Goal: Answer question/provide support: Share knowledge or assist other users

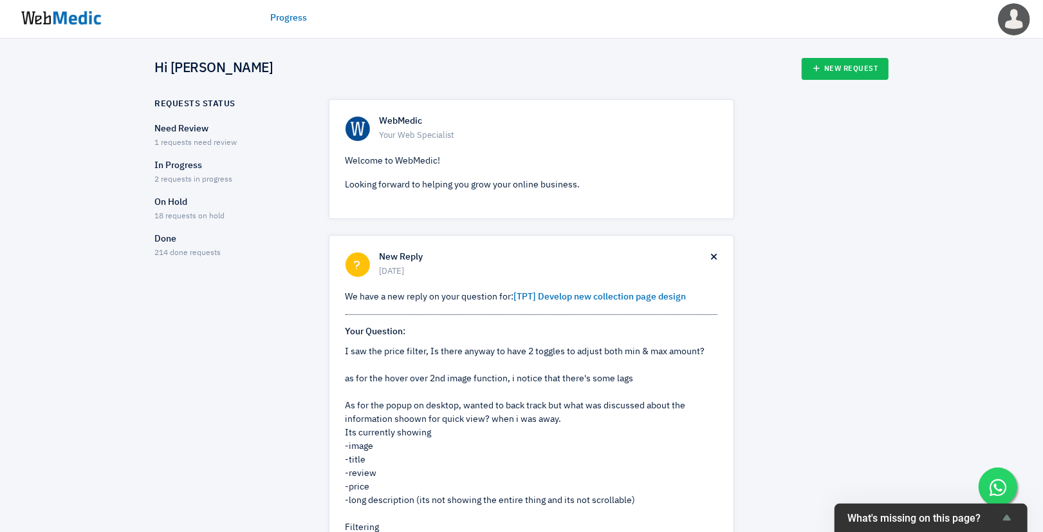
click at [201, 127] on p "Need Review" at bounding box center [230, 129] width 151 height 14
click at [187, 176] on span "2 requests in progress" at bounding box center [194, 180] width 78 height 8
click at [188, 216] on span "18 requests on hold" at bounding box center [190, 216] width 70 height 8
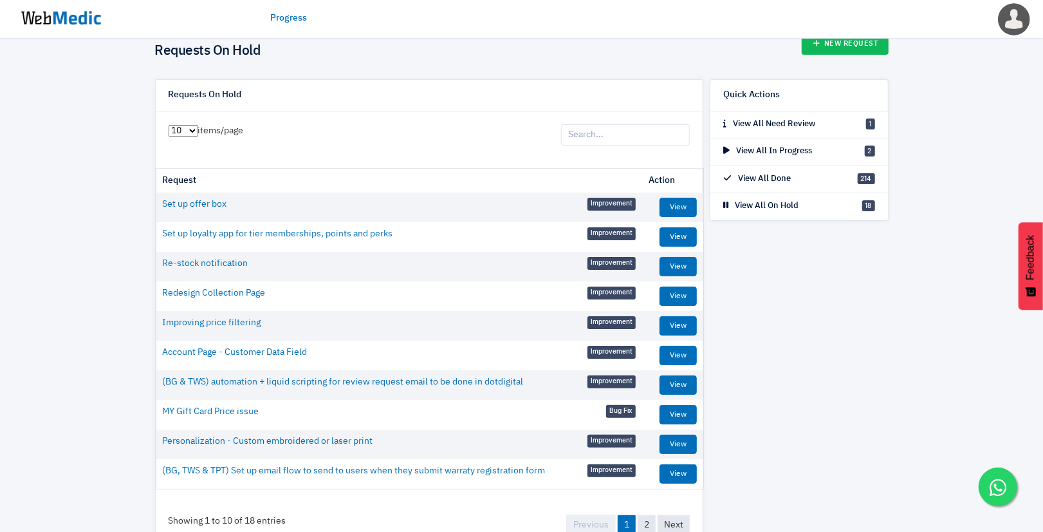
scroll to position [66, 0]
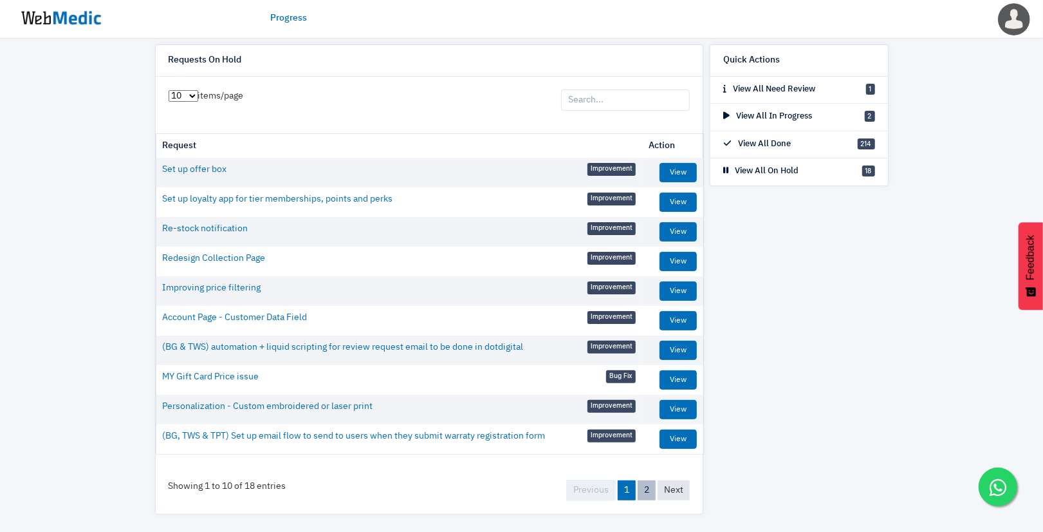
click at [646, 484] on link "2" at bounding box center [647, 490] width 18 height 20
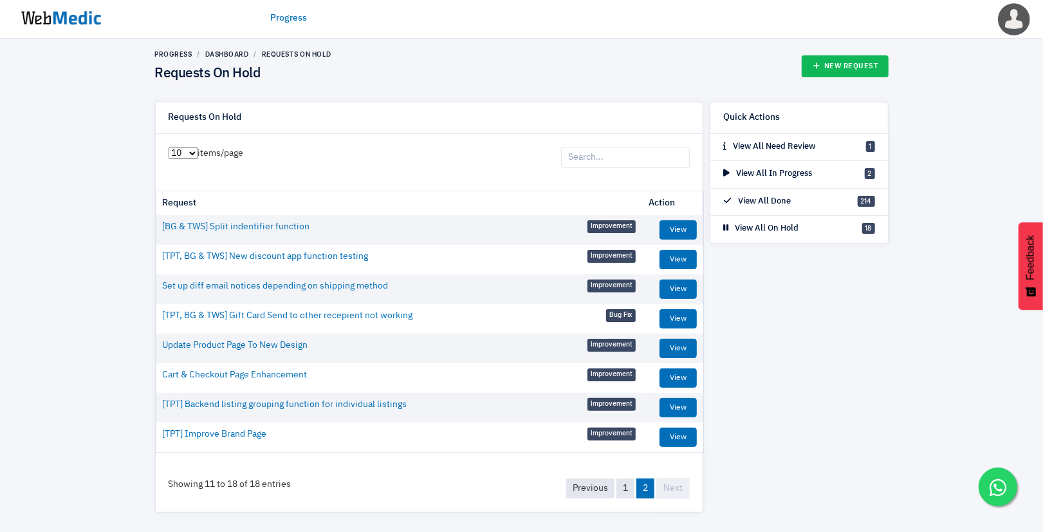
scroll to position [6, 0]
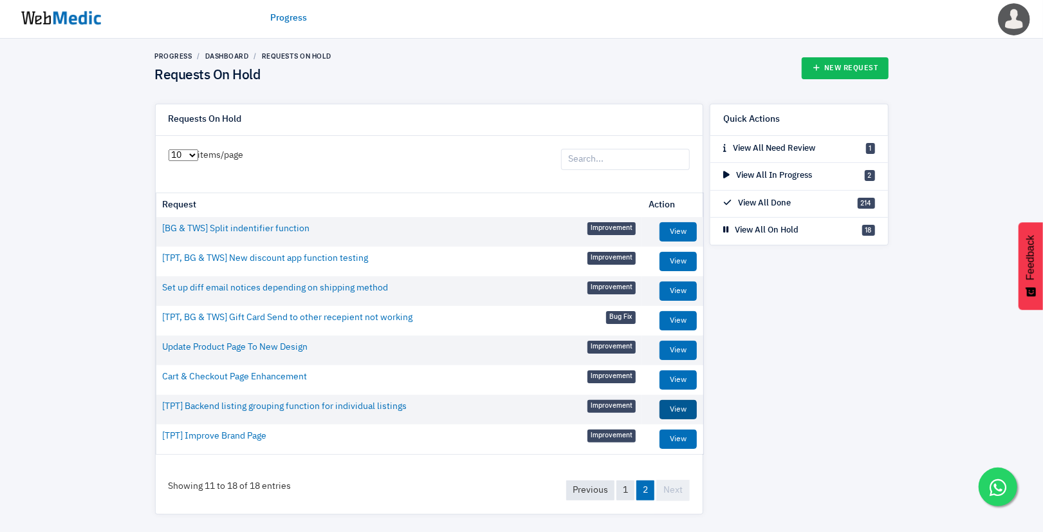
click at [676, 409] on link "View" at bounding box center [678, 409] width 37 height 19
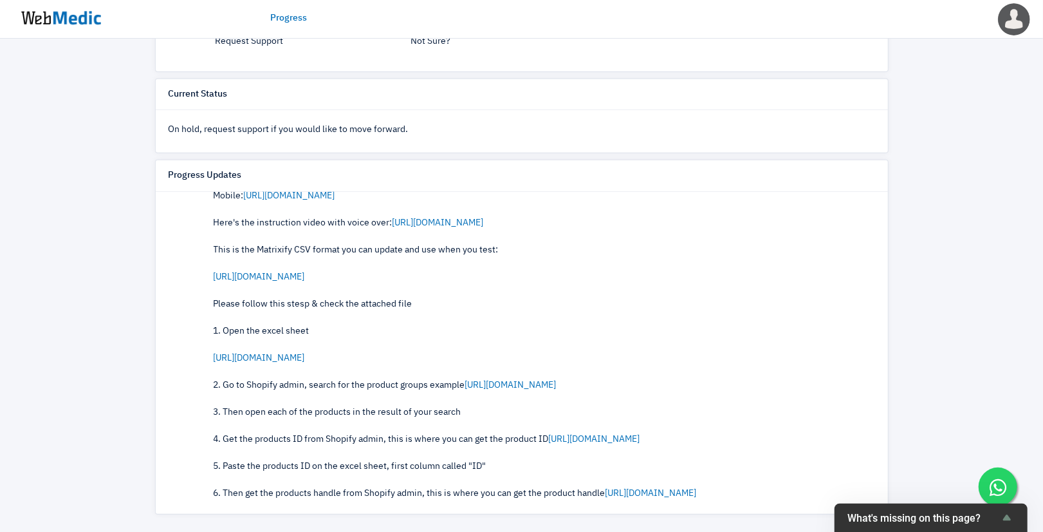
scroll to position [1423, 0]
click at [283, 243] on div "Hello Grace, Apologies took a bit of time for me to do the recording I also wai…" at bounding box center [545, 431] width 662 height 730
copy div "Matrixify"
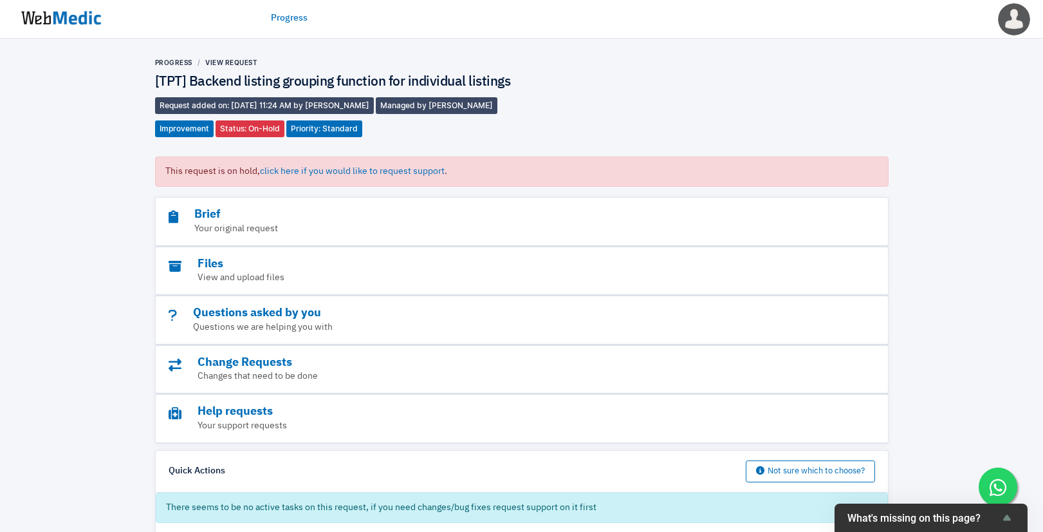
scroll to position [556, 0]
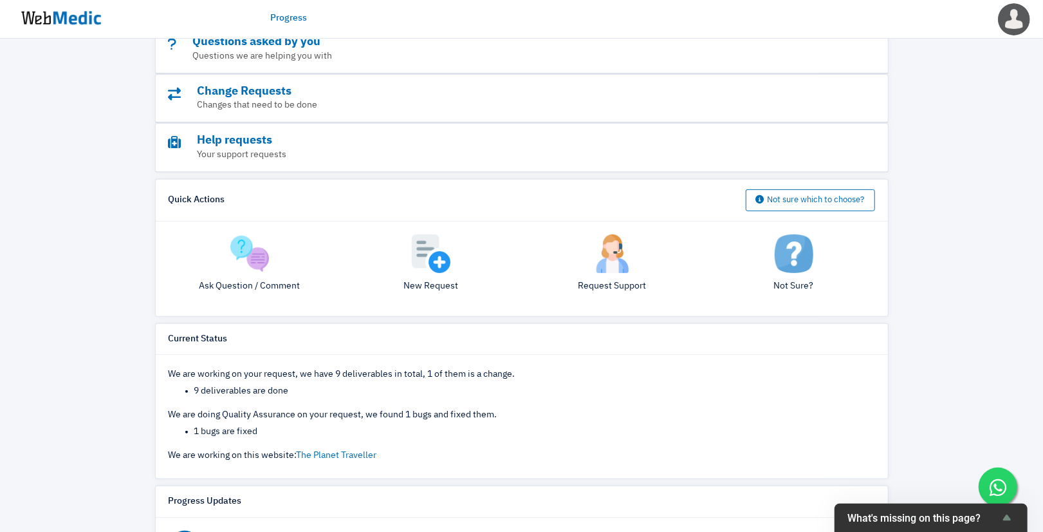
scroll to position [234, 0]
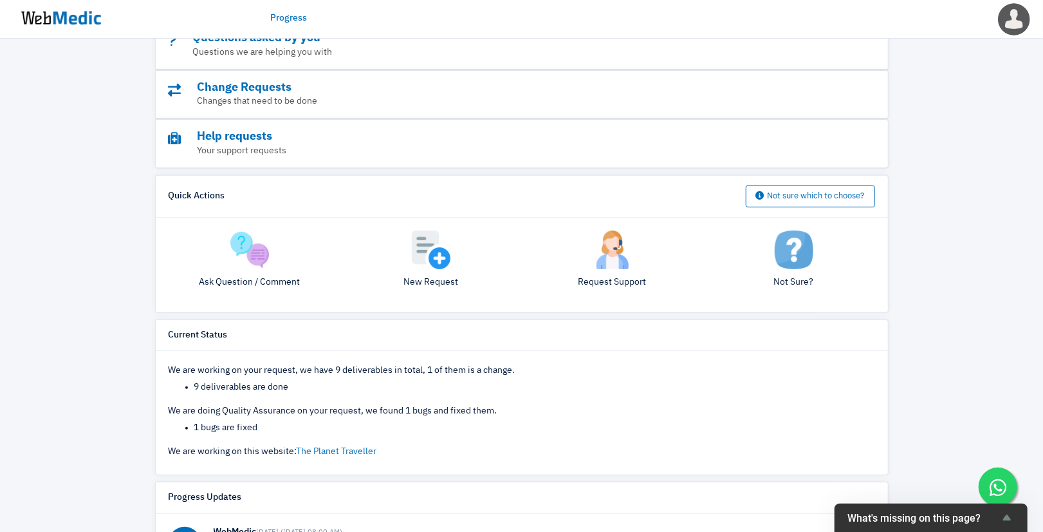
click at [247, 269] on img at bounding box center [249, 249] width 39 height 39
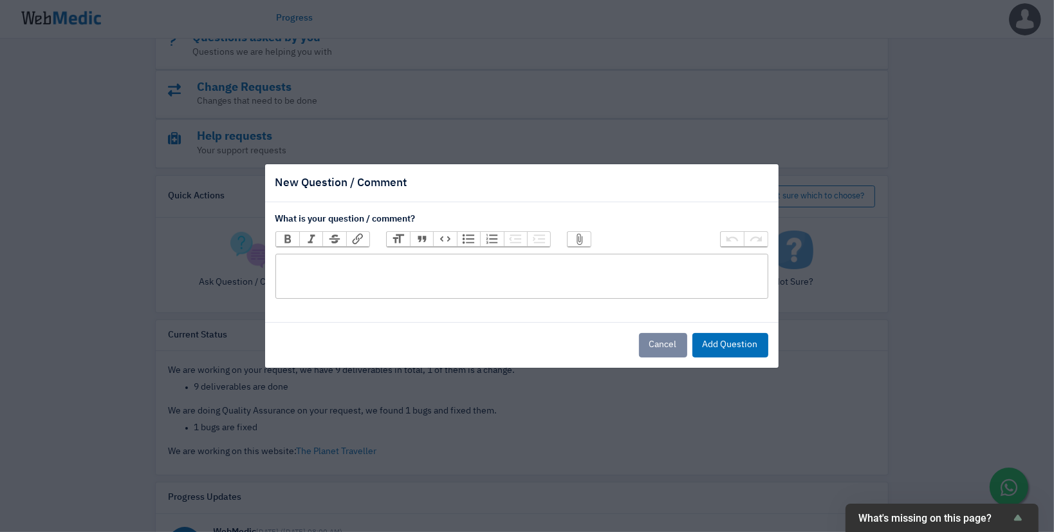
click at [330, 272] on trix-editor at bounding box center [522, 276] width 493 height 45
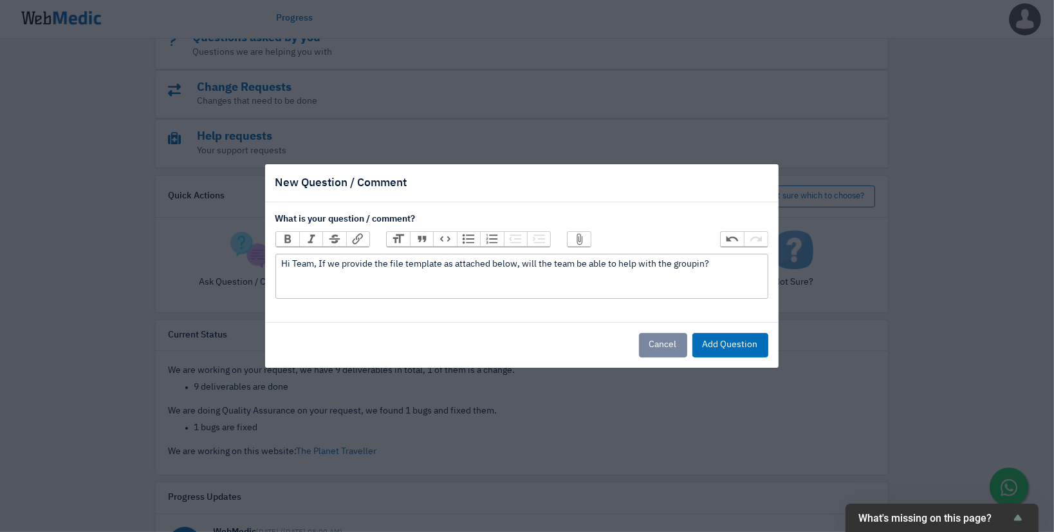
click at [362, 287] on trix-editor "Hi Team, If we provide the file template as attached below, will the team be ab…" at bounding box center [522, 276] width 493 height 45
click at [730, 263] on div "Hi Team, If we provide the file template as attached below, will the team be ab…" at bounding box center [521, 264] width 481 height 14
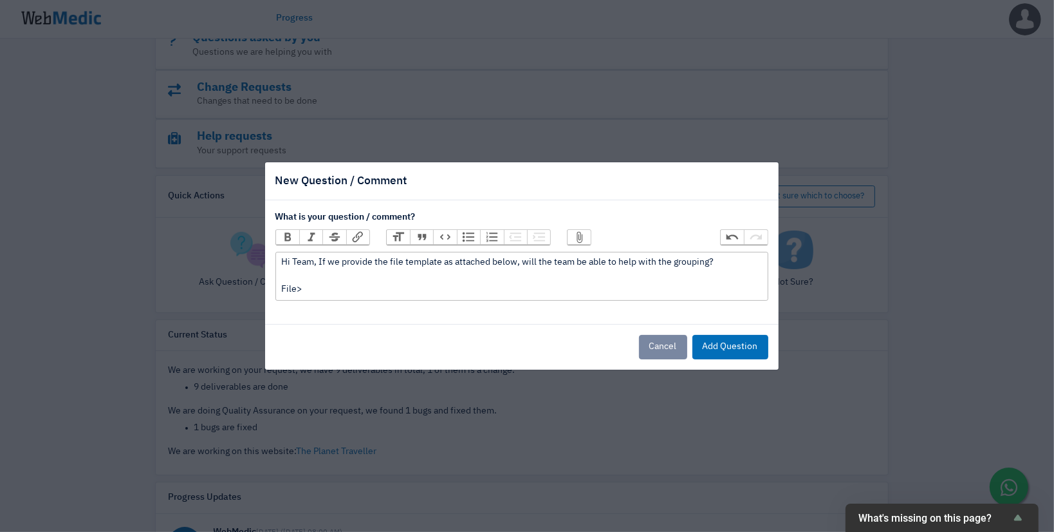
click at [297, 292] on div "Hi Team, If we provide the file template as attached below, will the team be ab…" at bounding box center [521, 276] width 481 height 41
click at [375, 283] on div "Hi Team, If we provide the file template as attached below, will the team be ab…" at bounding box center [521, 276] width 481 height 41
type trix-editor "<div>Hi Team, If we provide the file template as attached below, will the team …"
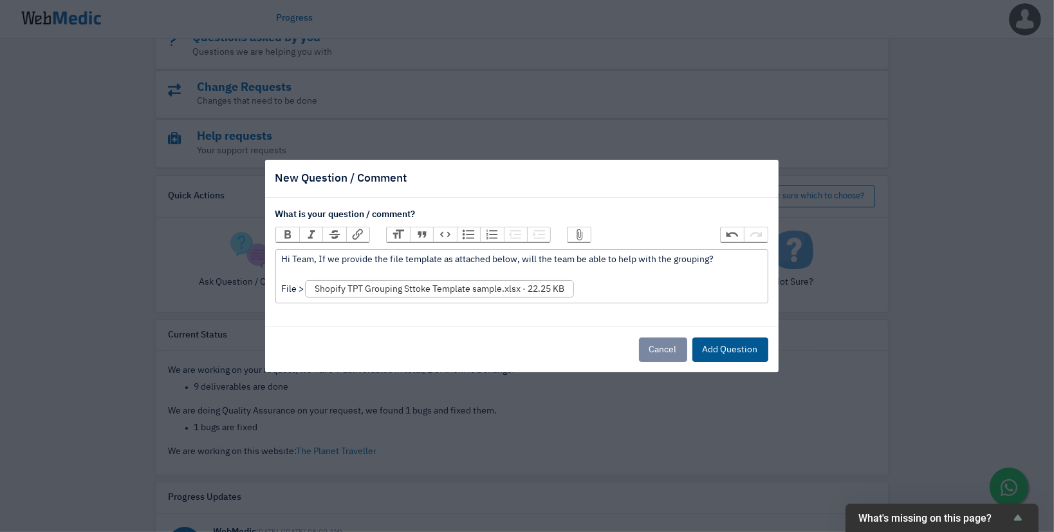
click at [738, 348] on button "Add Question" at bounding box center [731, 349] width 76 height 24
click at [740, 349] on button "Add Question" at bounding box center [731, 349] width 76 height 24
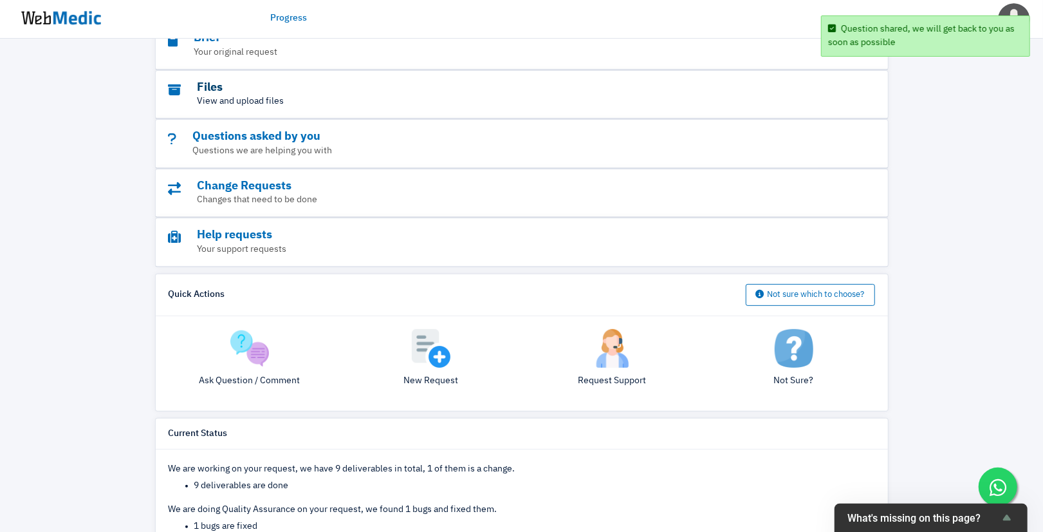
scroll to position [129, 0]
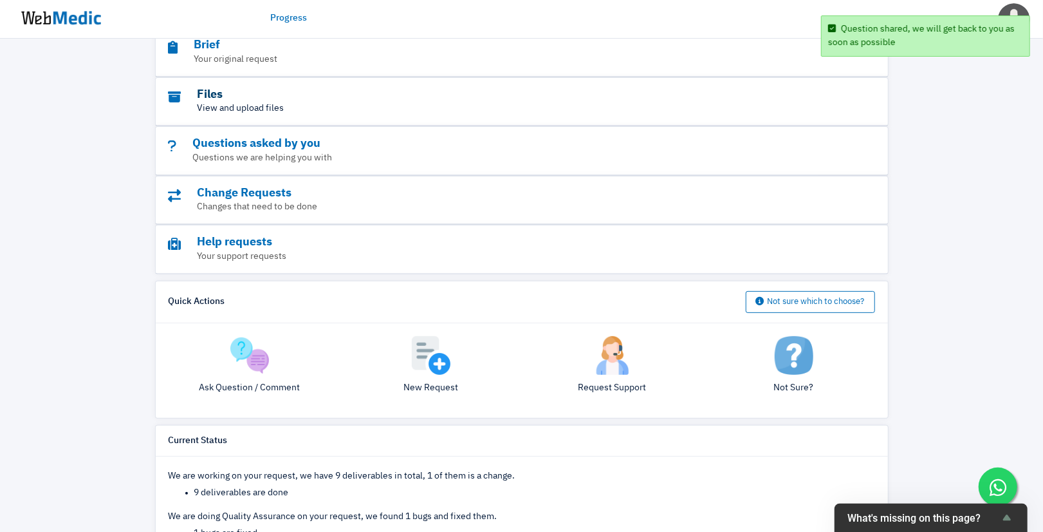
click at [233, 102] on h3 "Files" at bounding box center [487, 95] width 636 height 15
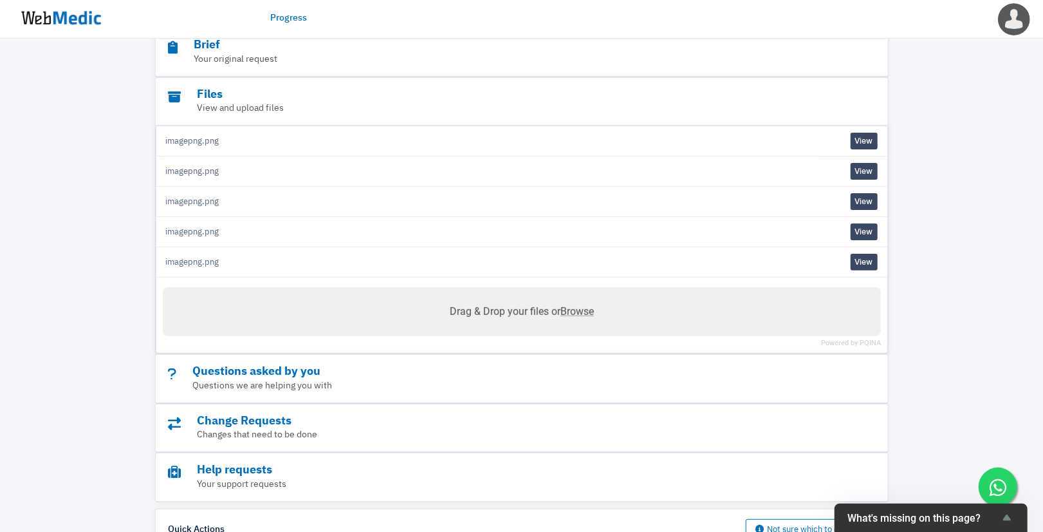
click at [599, 324] on label "Drag & Drop your files or Browse" at bounding box center [522, 312] width 154 height 26
click at [599, 291] on input "Drag & Drop your files or Browse" at bounding box center [522, 289] width 718 height 4
type input "C:\fakepath\Shopify TPT Grouping Sttoke Template sample.xlsx"
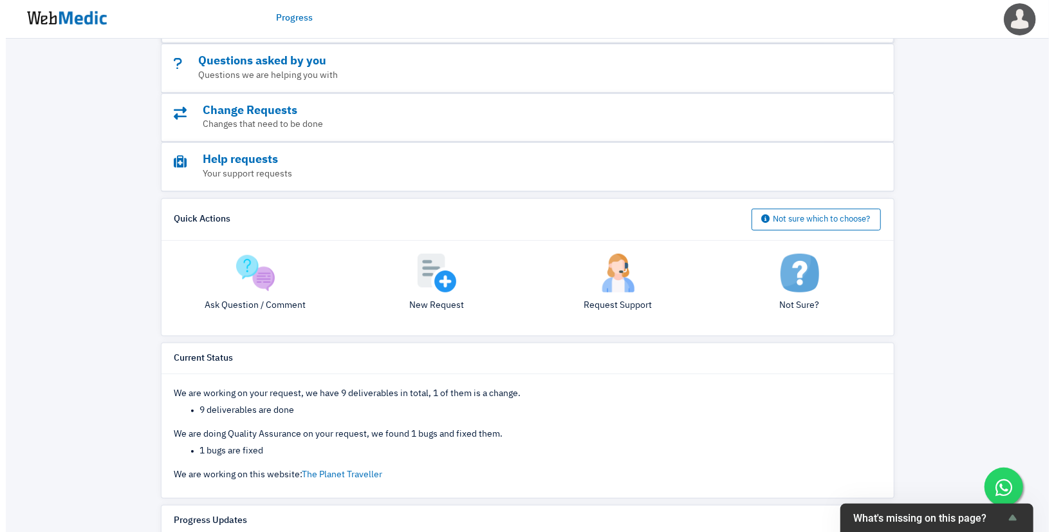
scroll to position [524, 0]
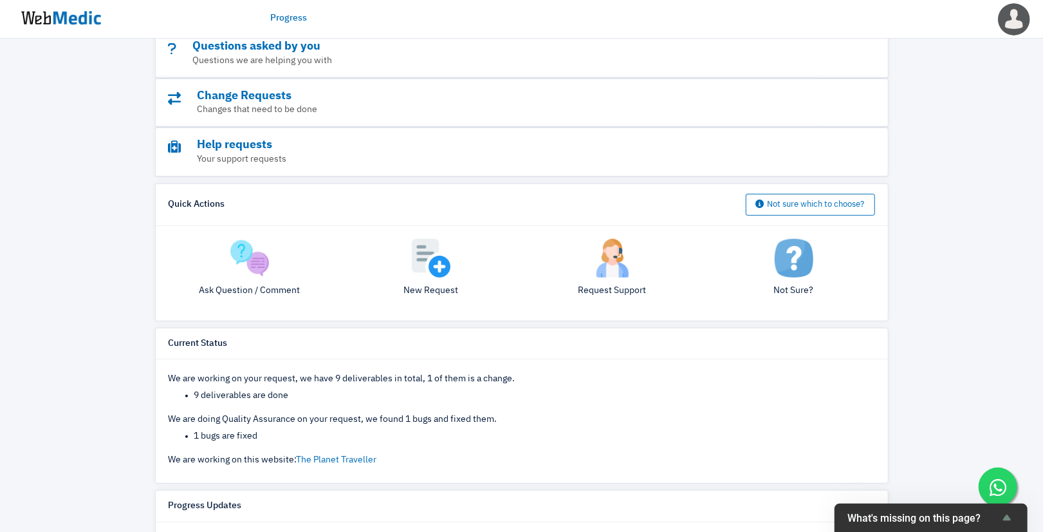
click at [235, 276] on img at bounding box center [249, 258] width 39 height 39
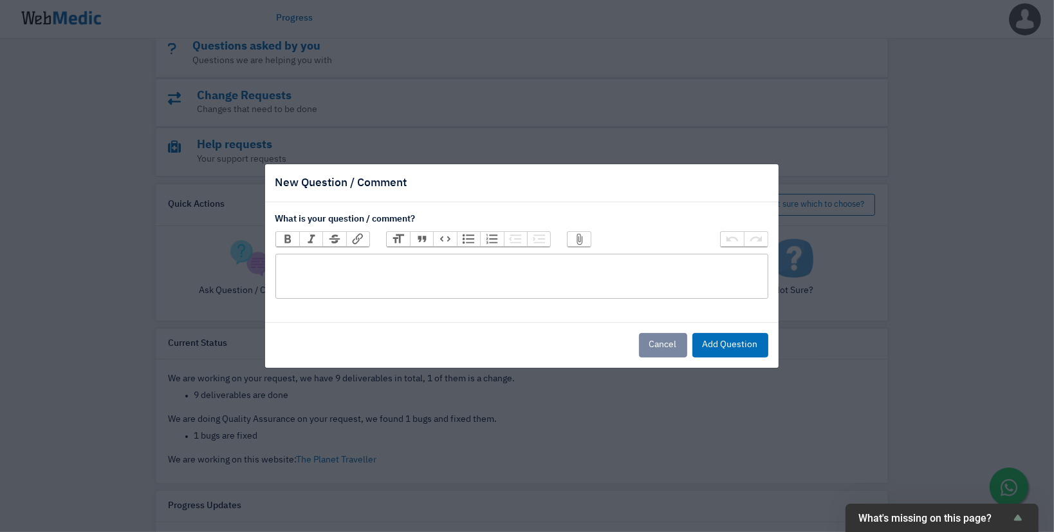
click at [340, 261] on trix-editor at bounding box center [522, 276] width 493 height 45
type trix-editor "<div>A</div>"
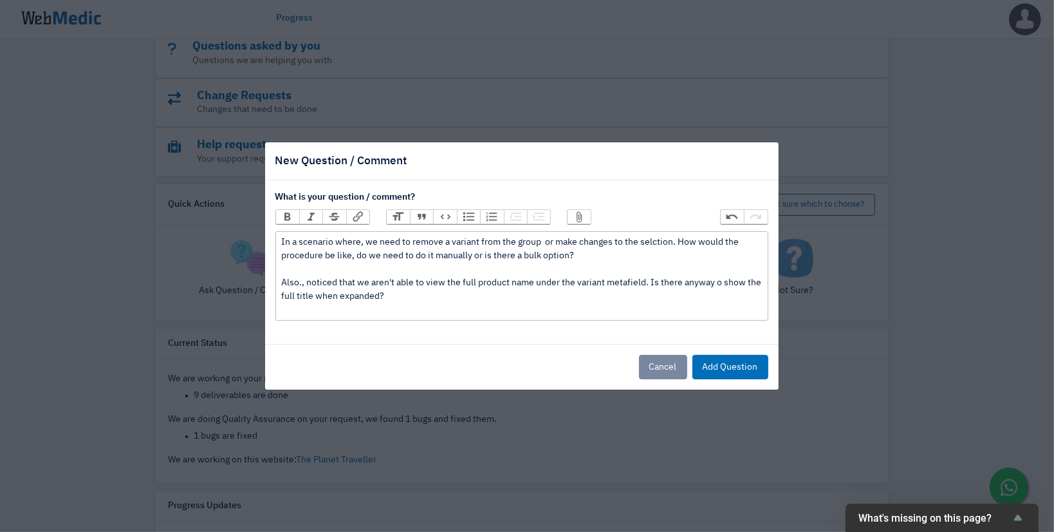
type trix-editor "<div>In a scenario where, we need to remove a variant from the group&nbsp; or m…"
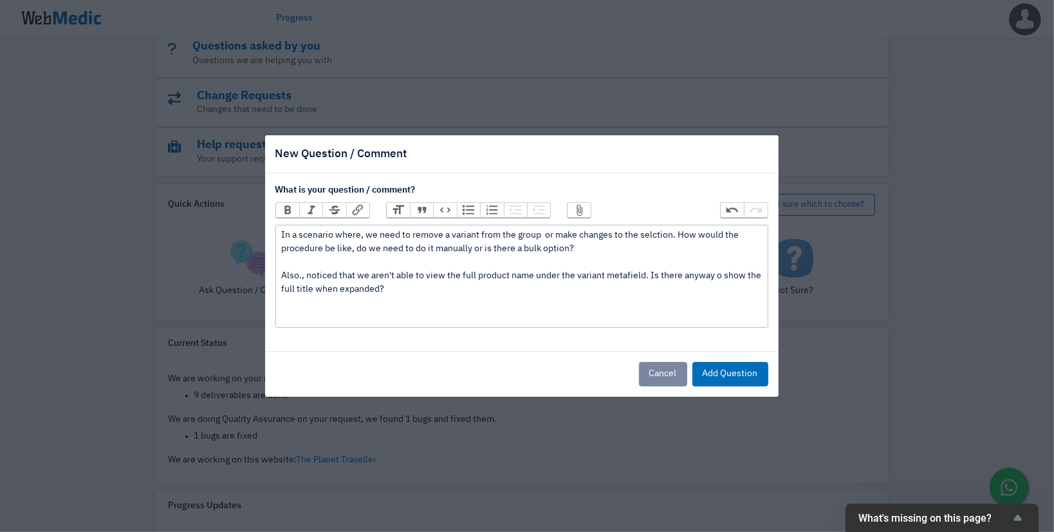
click at [376, 316] on div "In a scenario where, we need to remove a variant from the group or make changes…" at bounding box center [521, 276] width 481 height 95
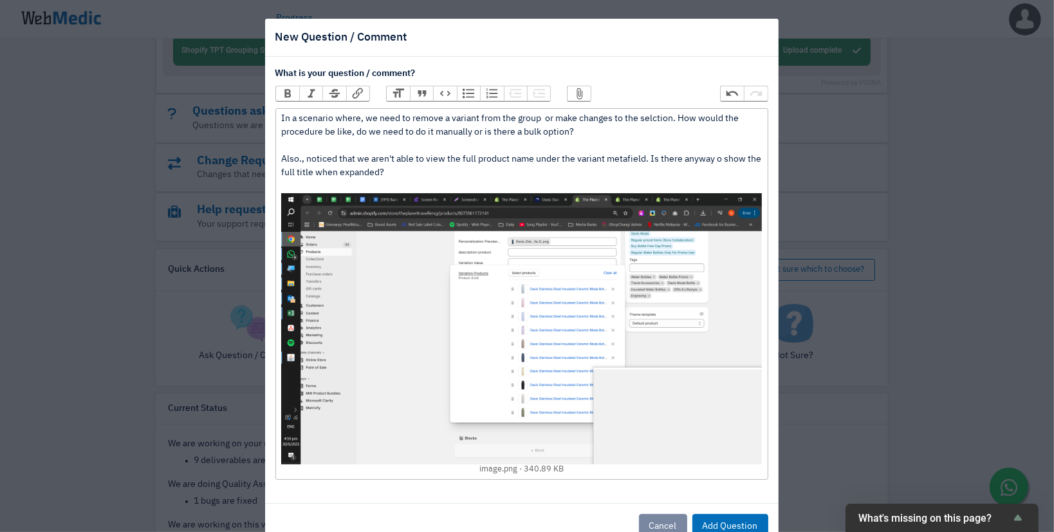
scroll to position [35, 0]
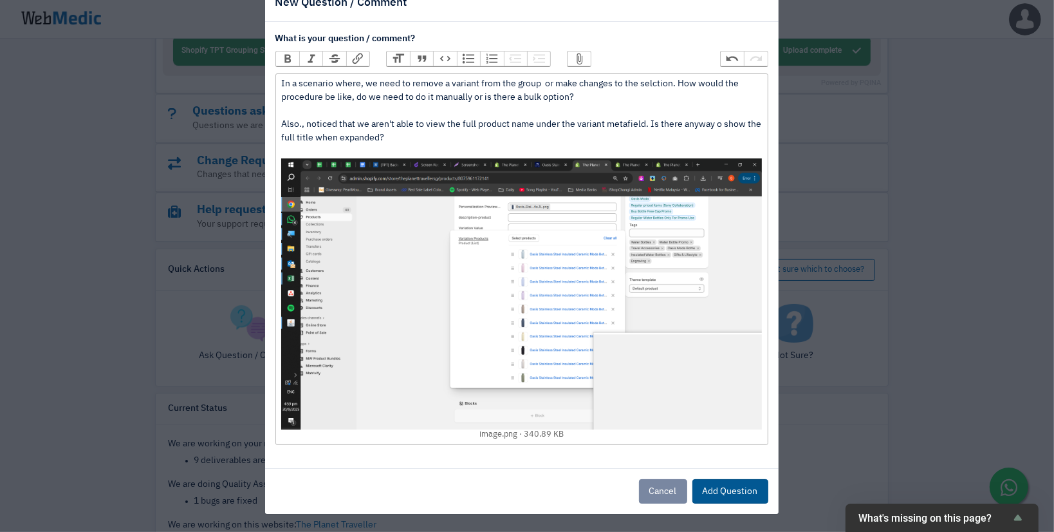
click at [751, 494] on button "Add Question" at bounding box center [731, 491] width 76 height 24
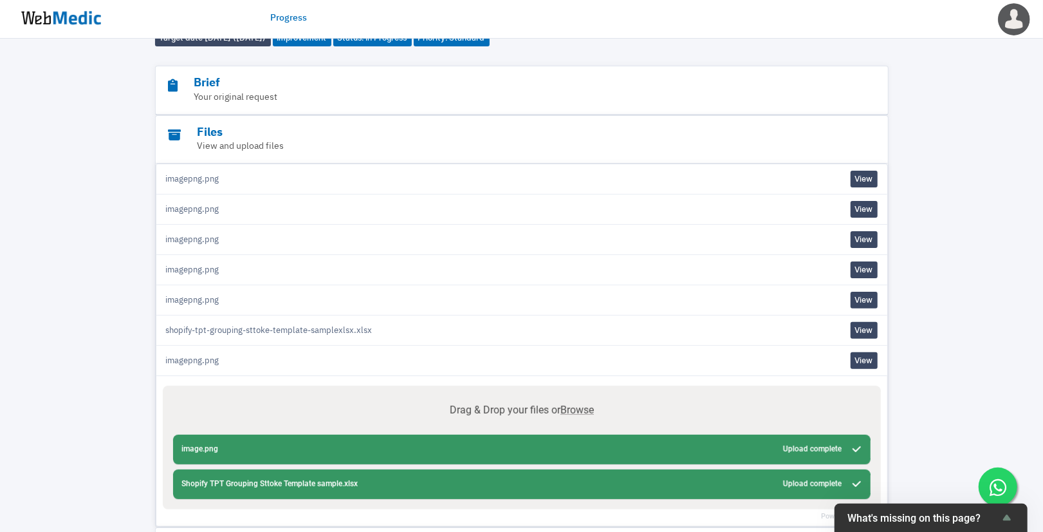
scroll to position [0, 0]
